Goal: Navigation & Orientation: Find specific page/section

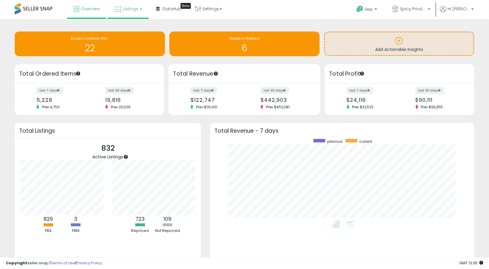
click at [123, 6] on span "Listings" at bounding box center [130, 9] width 15 height 6
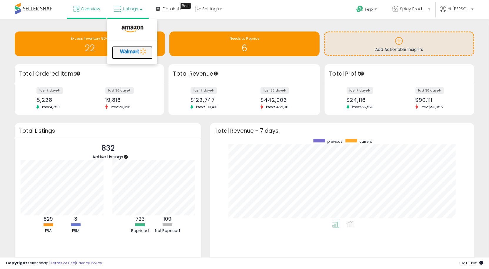
click at [130, 54] on icon at bounding box center [133, 51] width 31 height 9
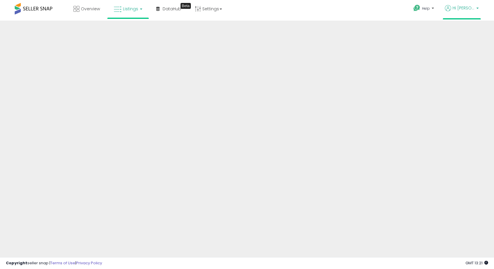
click at [469, 8] on span "Hi [PERSON_NAME]" at bounding box center [463, 8] width 22 height 6
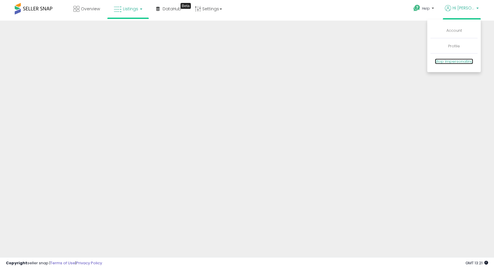
click at [452, 61] on link "Stop impersonating" at bounding box center [453, 61] width 38 height 6
